Goal: Task Accomplishment & Management: Complete application form

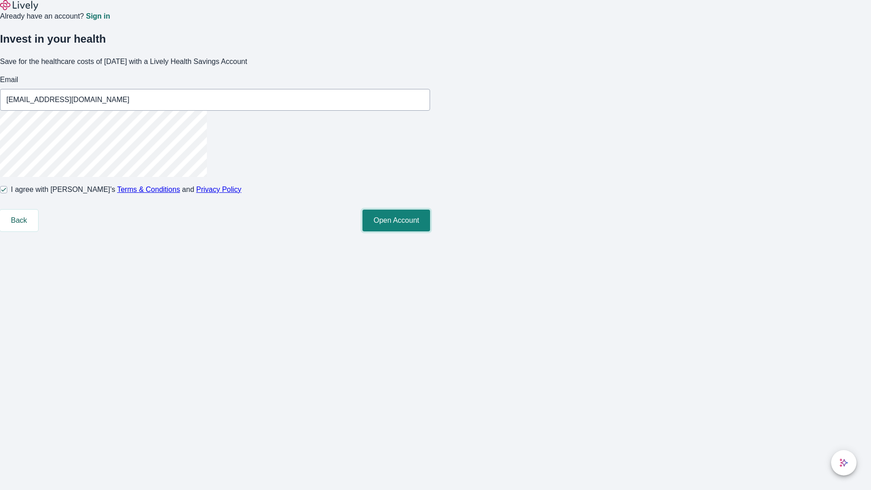
click at [430, 231] on button "Open Account" at bounding box center [396, 221] width 68 height 22
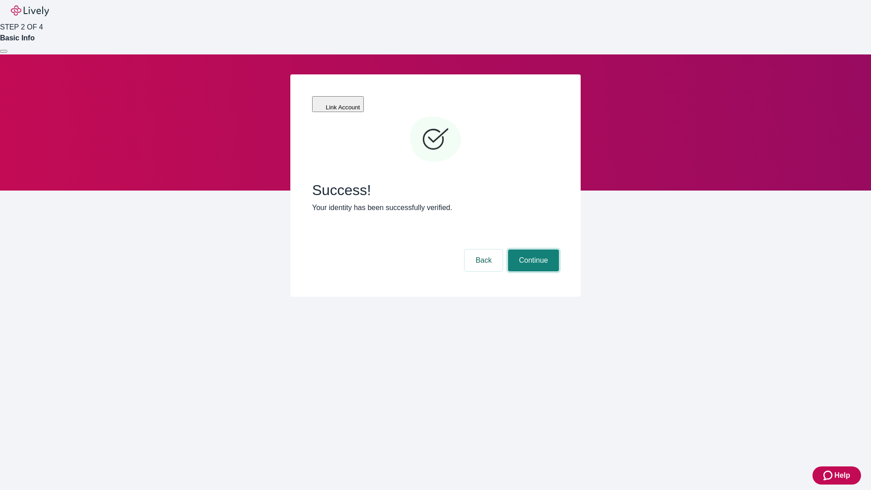
click at [532, 249] on button "Continue" at bounding box center [533, 260] width 51 height 22
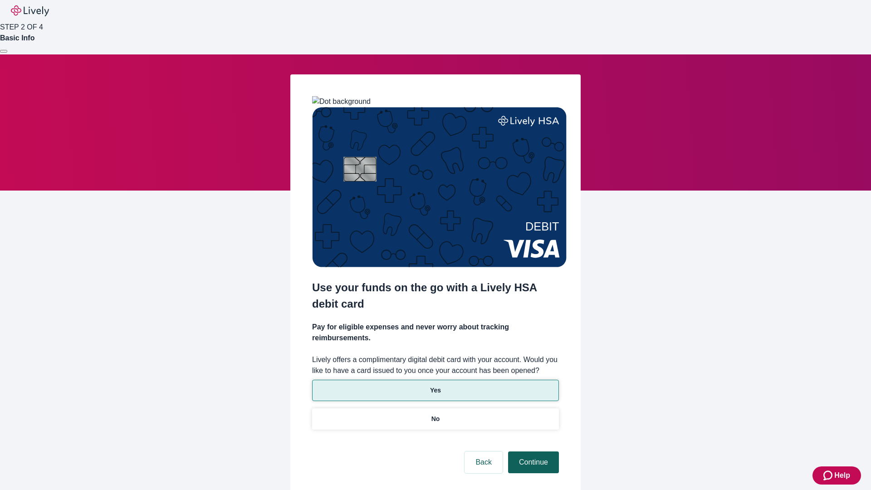
click at [435, 414] on p "No" at bounding box center [435, 419] width 9 height 10
click at [532, 451] on button "Continue" at bounding box center [533, 462] width 51 height 22
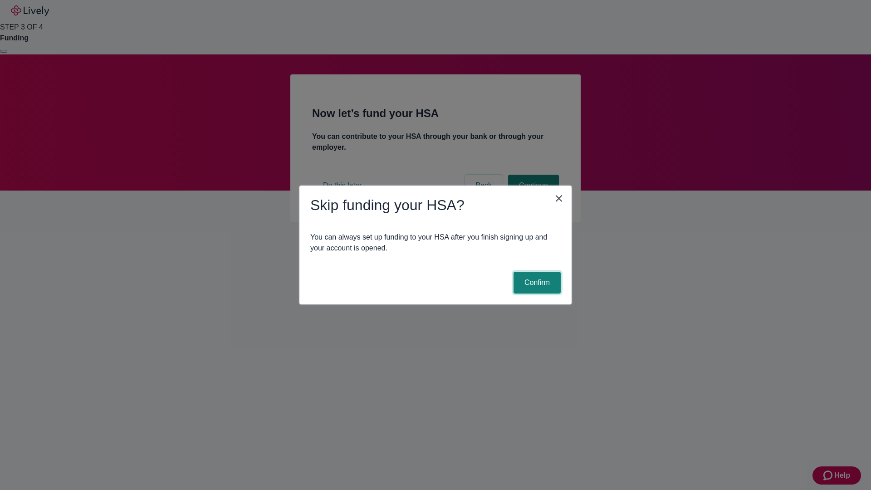
click at [536, 283] on button "Confirm" at bounding box center [536, 283] width 47 height 22
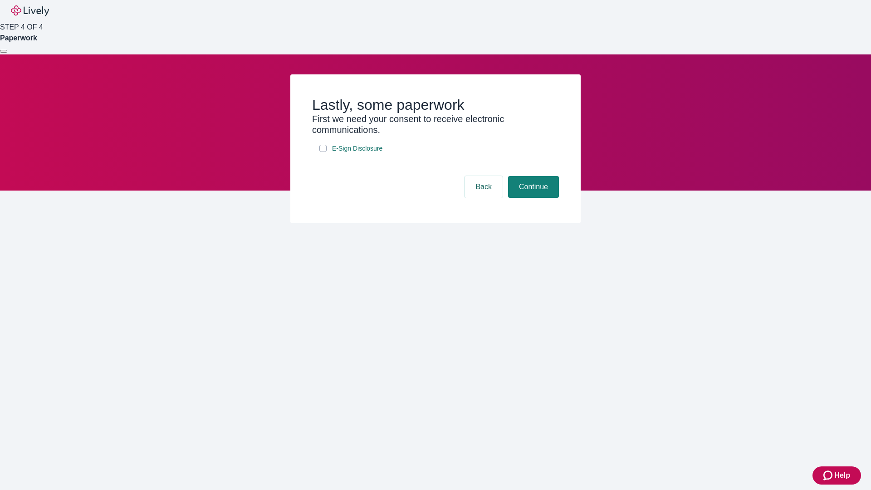
click at [323, 152] on input "E-Sign Disclosure" at bounding box center [322, 148] width 7 height 7
checkbox input "true"
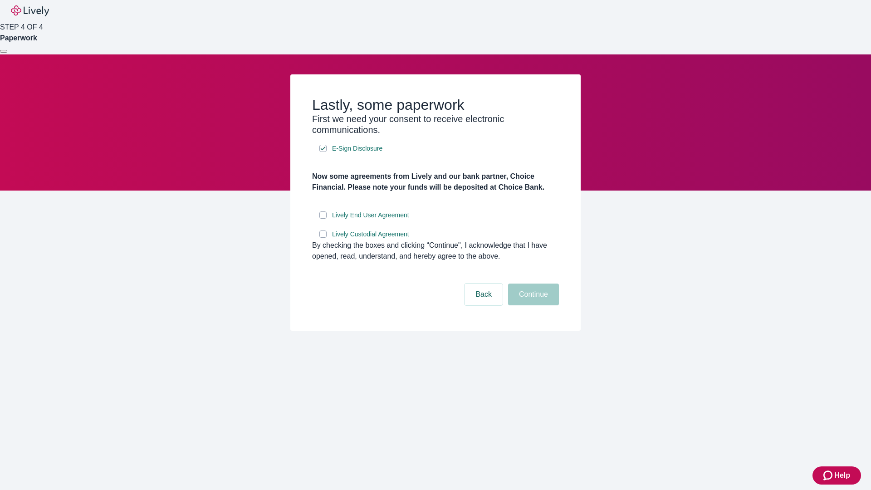
click at [323, 219] on input "Lively End User Agreement" at bounding box center [322, 214] width 7 height 7
checkbox input "true"
click at [323, 238] on input "Lively Custodial Agreement" at bounding box center [322, 233] width 7 height 7
checkbox input "true"
click at [532, 305] on button "Continue" at bounding box center [533, 294] width 51 height 22
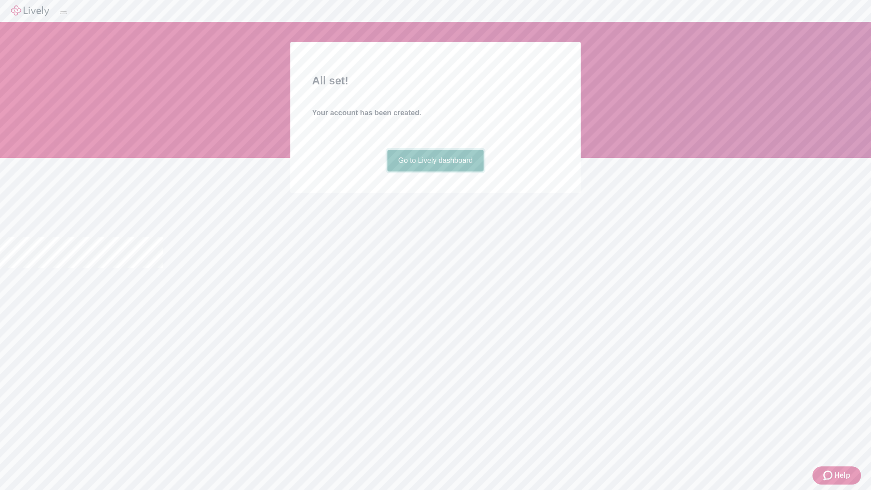
click at [435, 171] on link "Go to Lively dashboard" at bounding box center [435, 161] width 97 height 22
